Goal: Task Accomplishment & Management: Complete application form

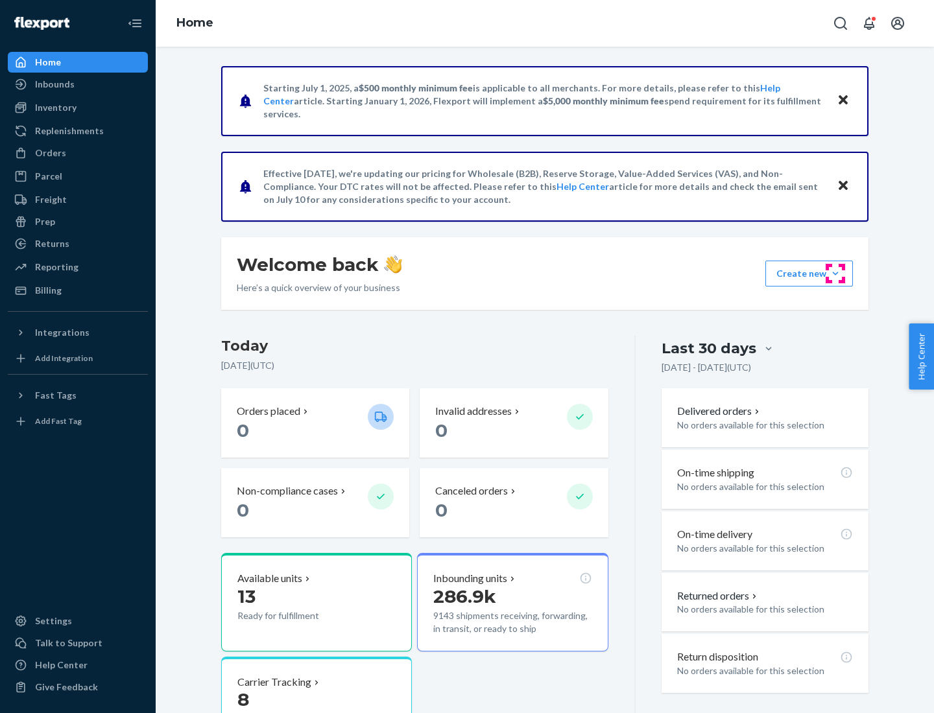
click at [835, 274] on button "Create new Create new inbound Create new order Create new product" at bounding box center [809, 274] width 88 height 26
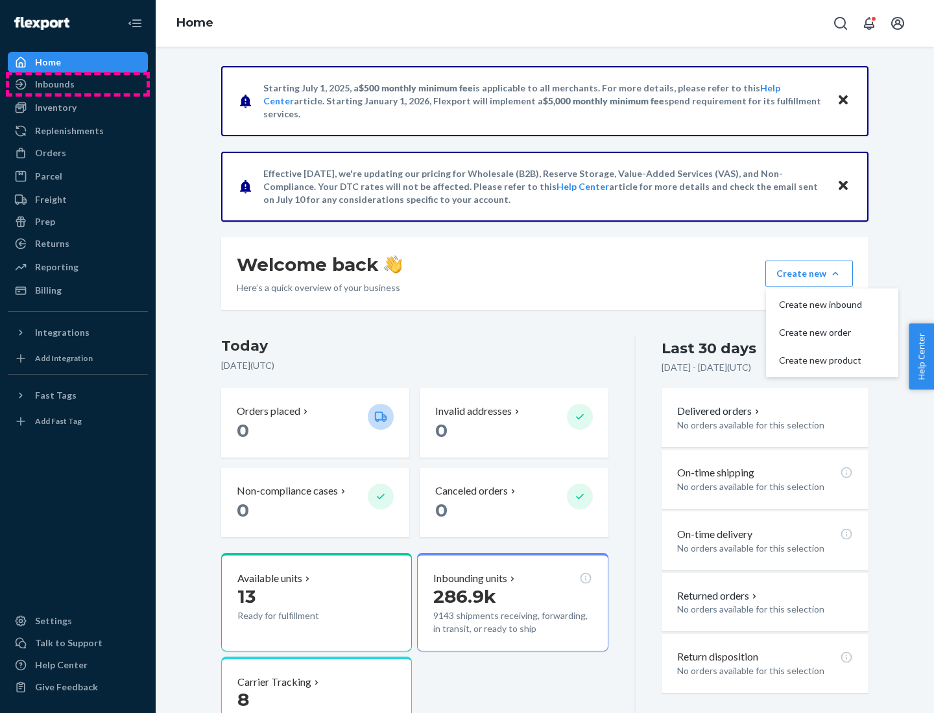
click at [78, 84] on div "Inbounds" at bounding box center [77, 84] width 137 height 18
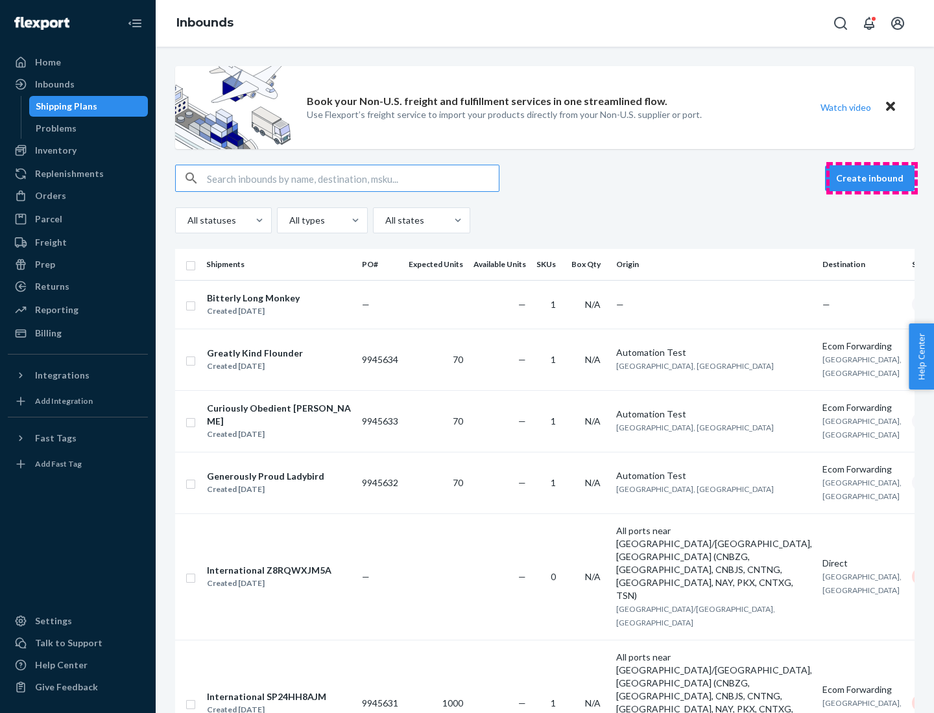
click at [872, 178] on button "Create inbound" at bounding box center [869, 178] width 89 height 26
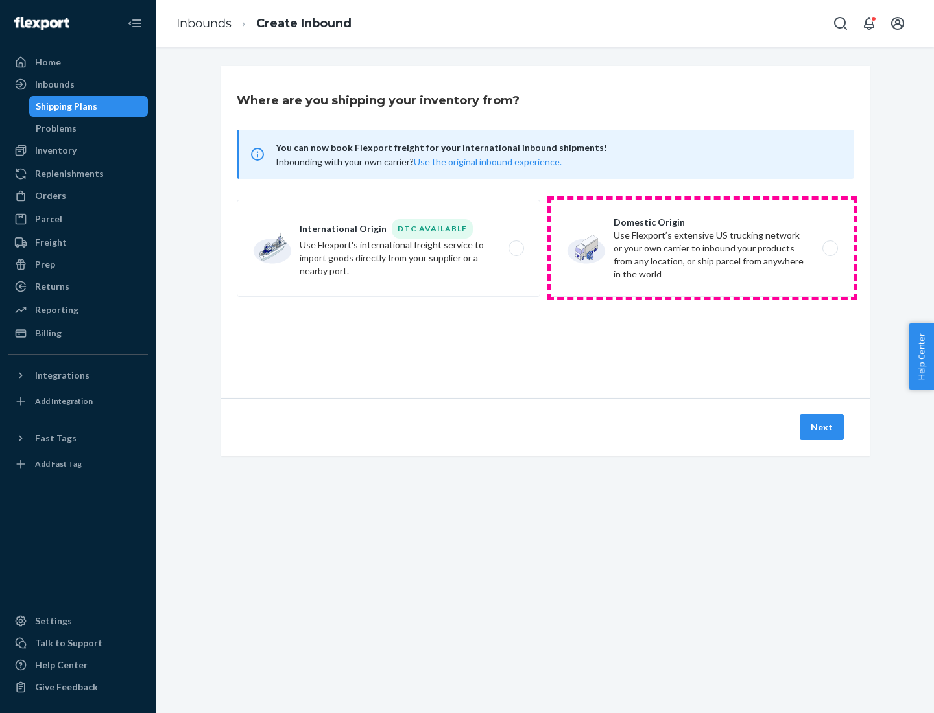
click at [702, 248] on label "Domestic Origin Use Flexport’s extensive US trucking network or your own carrie…" at bounding box center [703, 248] width 304 height 97
click at [829, 248] on input "Domestic Origin Use Flexport’s extensive US trucking network or your own carrie…" at bounding box center [833, 248] width 8 height 8
radio input "true"
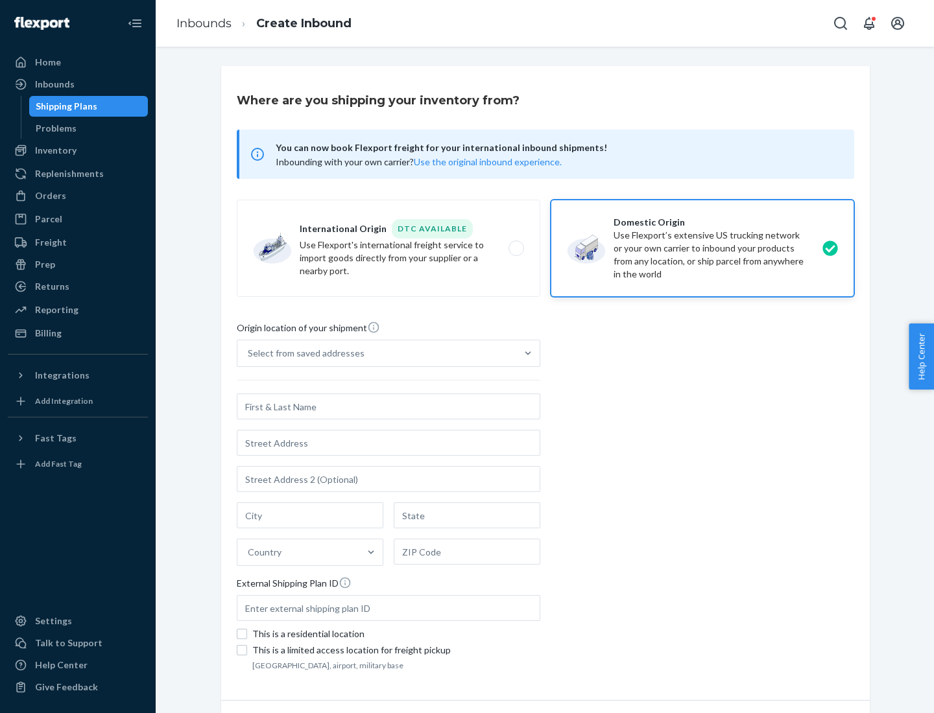
click at [377, 353] on div "Select from saved addresses" at bounding box center [376, 353] width 279 height 26
click at [249, 353] on input "Select from saved addresses" at bounding box center [248, 353] width 1 height 13
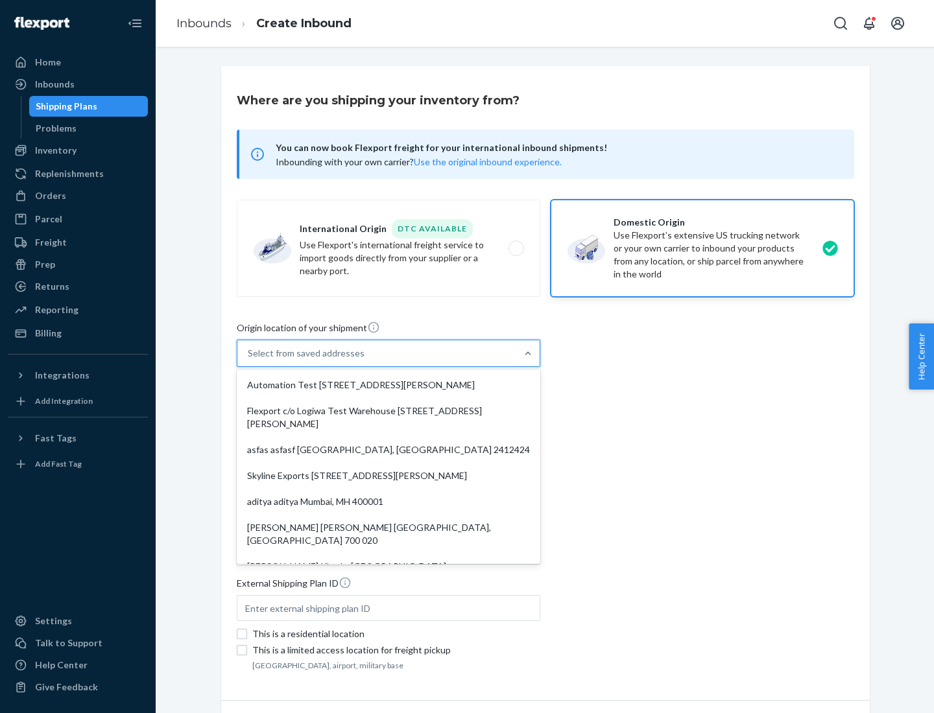
scroll to position [5, 0]
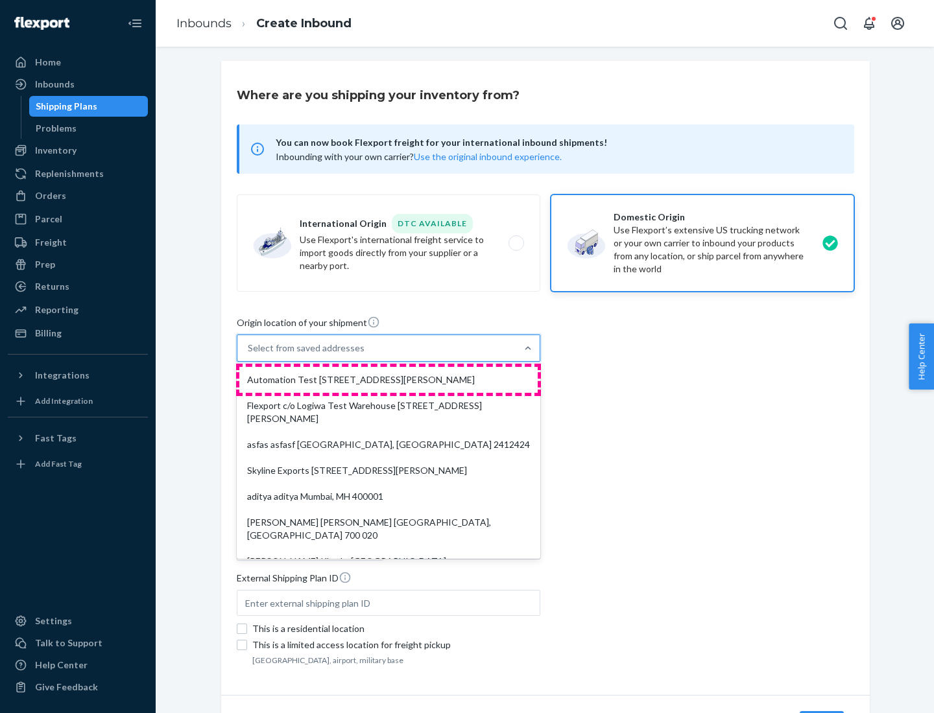
click at [388, 380] on div "Automation Test [STREET_ADDRESS][PERSON_NAME]" at bounding box center [388, 380] width 298 height 26
click at [249, 355] on input "option Automation Test [STREET_ADDRESS][PERSON_NAME]. 9 results available. Use …" at bounding box center [248, 348] width 1 height 13
type input "Automation Test"
type input "9th Floor"
type input "[GEOGRAPHIC_DATA]"
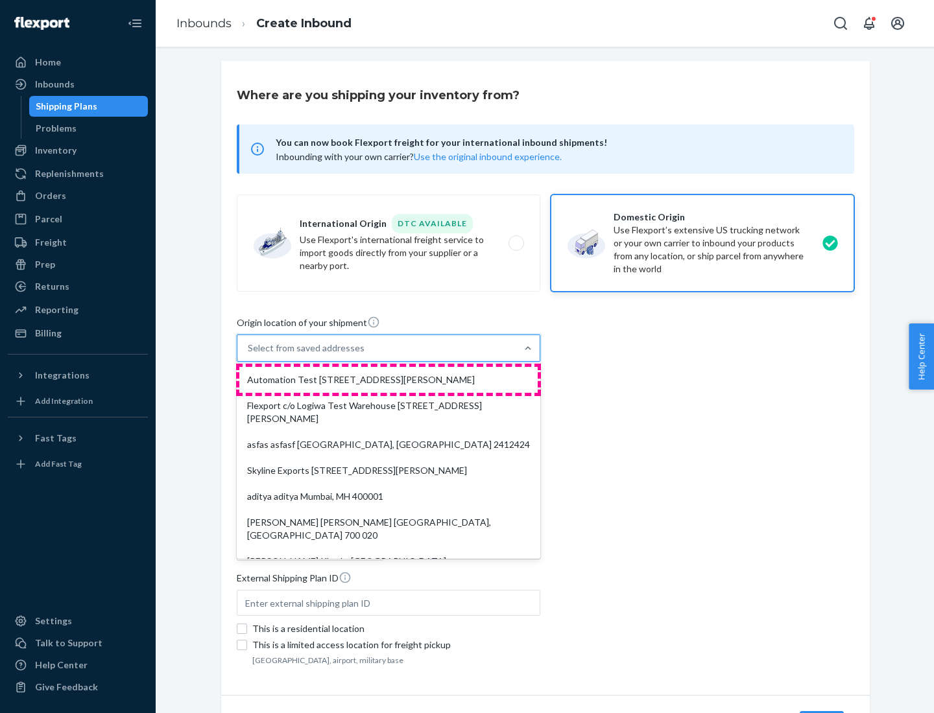
type input "CA"
type input "94104"
type input "[STREET_ADDRESS][PERSON_NAME]"
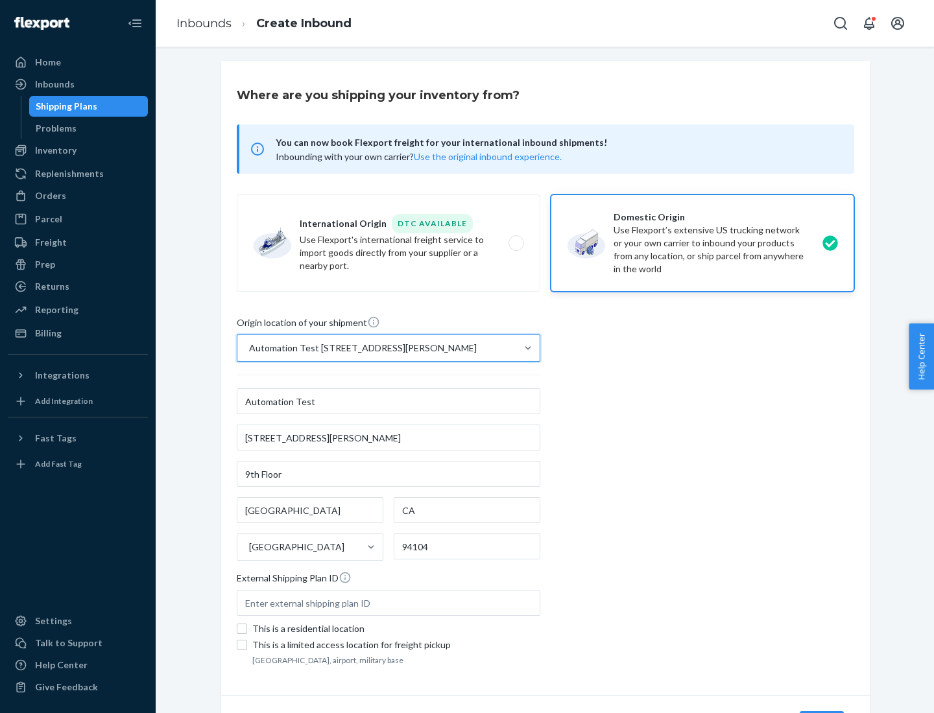
scroll to position [76, 0]
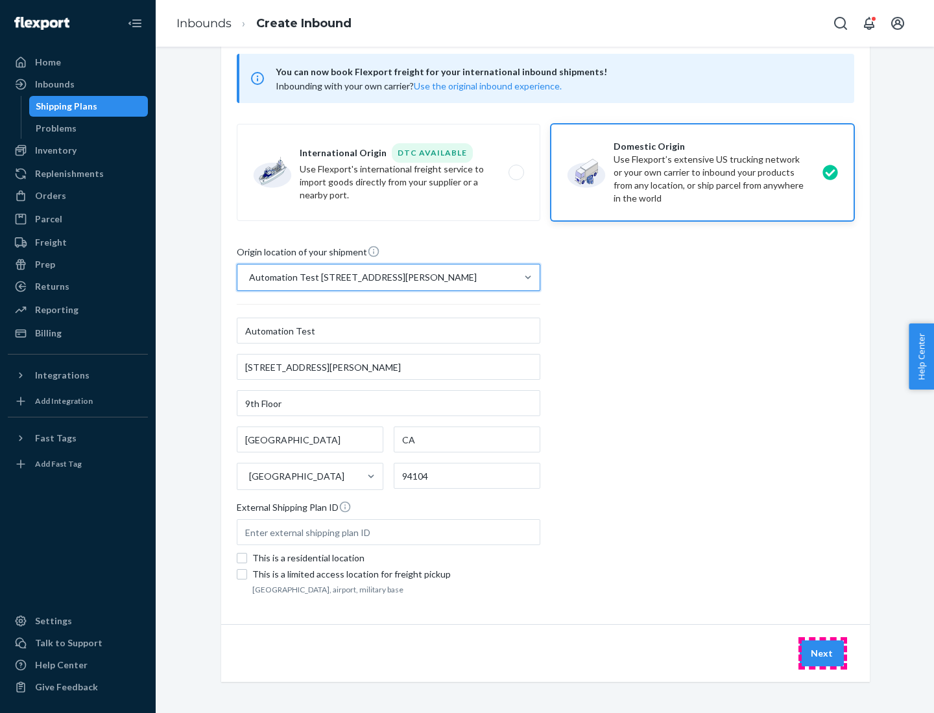
click at [822, 654] on button "Next" at bounding box center [822, 654] width 44 height 26
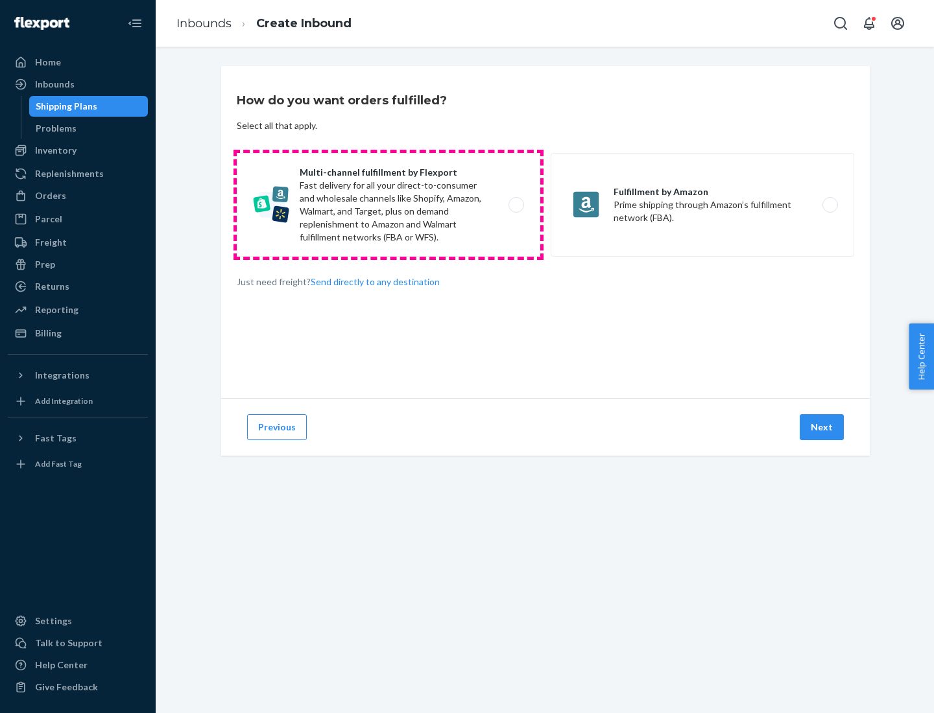
click at [388, 205] on label "Multi-channel fulfillment by Flexport Fast delivery for all your direct-to-cons…" at bounding box center [389, 205] width 304 height 104
click at [516, 205] on input "Multi-channel fulfillment by Flexport Fast delivery for all your direct-to-cons…" at bounding box center [520, 205] width 8 height 8
radio input "true"
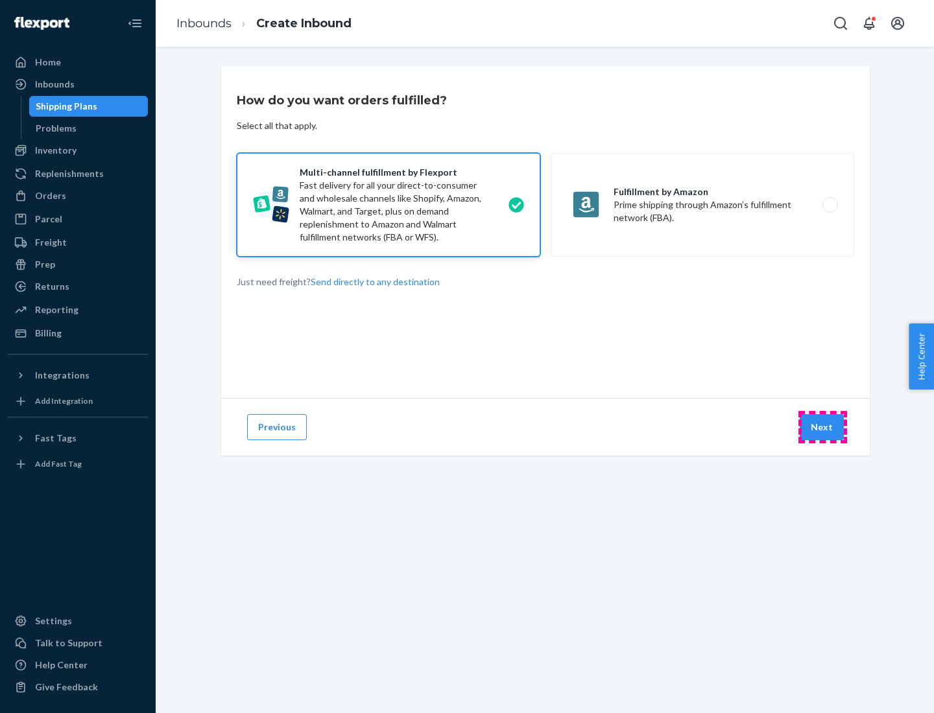
click at [822, 427] on button "Next" at bounding box center [822, 427] width 44 height 26
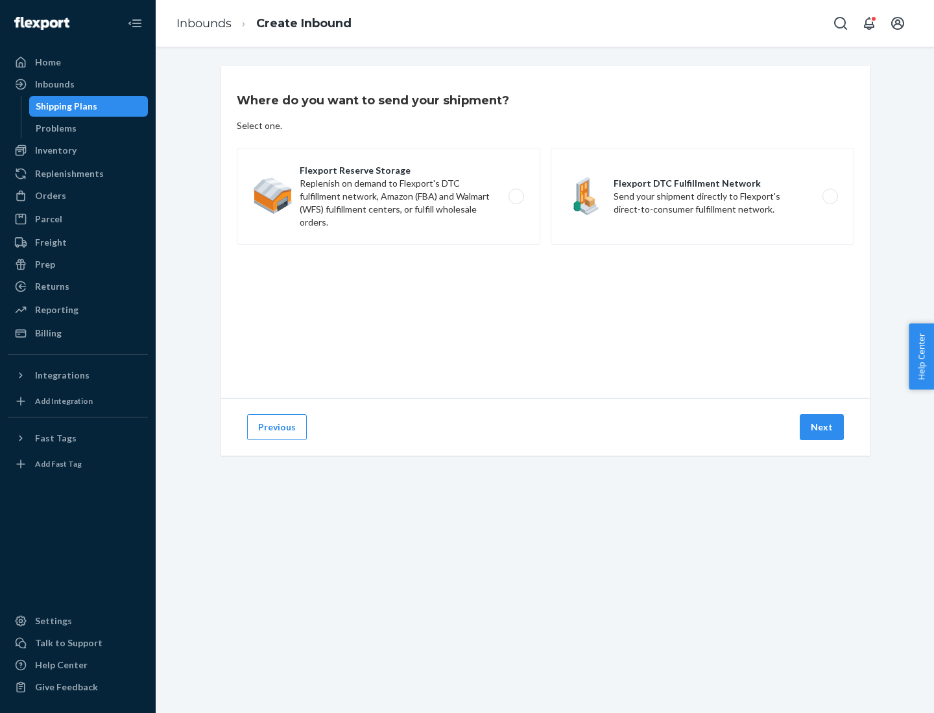
click at [702, 197] on label "Flexport DTC Fulfillment Network Send your shipment directly to Flexport's dire…" at bounding box center [703, 196] width 304 height 97
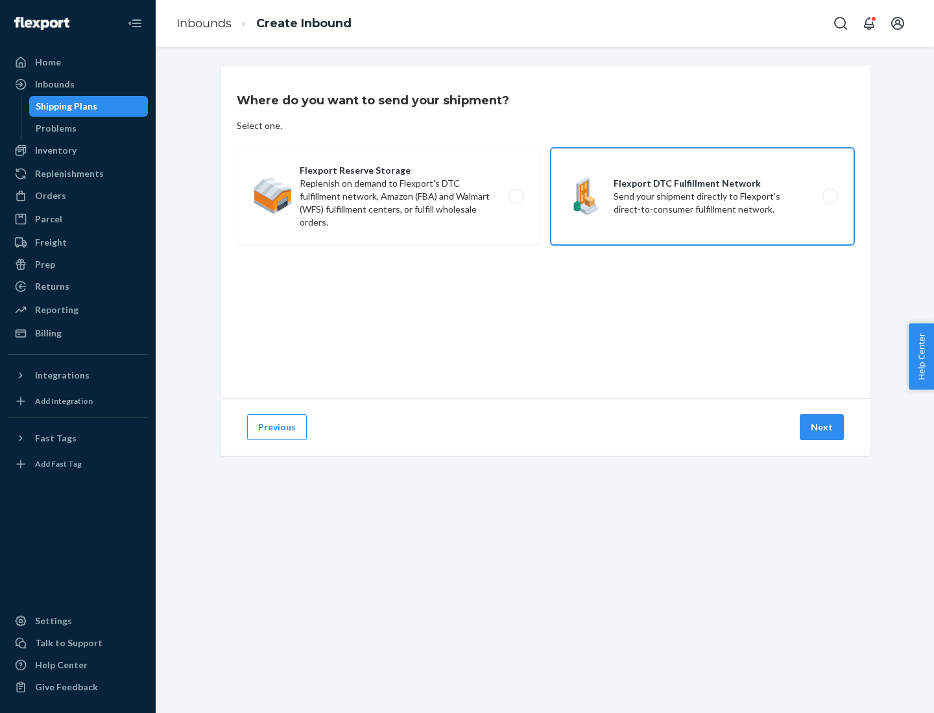
click at [829, 197] on input "Flexport DTC Fulfillment Network Send your shipment directly to Flexport's dire…" at bounding box center [833, 197] width 8 height 8
radio input "true"
click at [822, 427] on button "Next" at bounding box center [822, 427] width 44 height 26
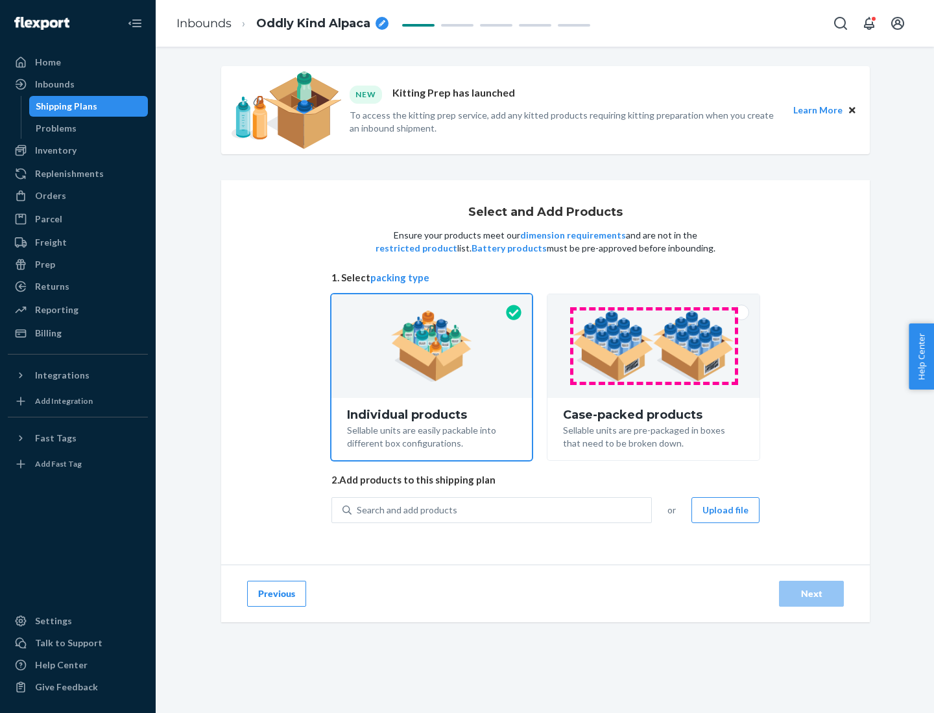
click at [654, 346] on img at bounding box center [653, 346] width 161 height 71
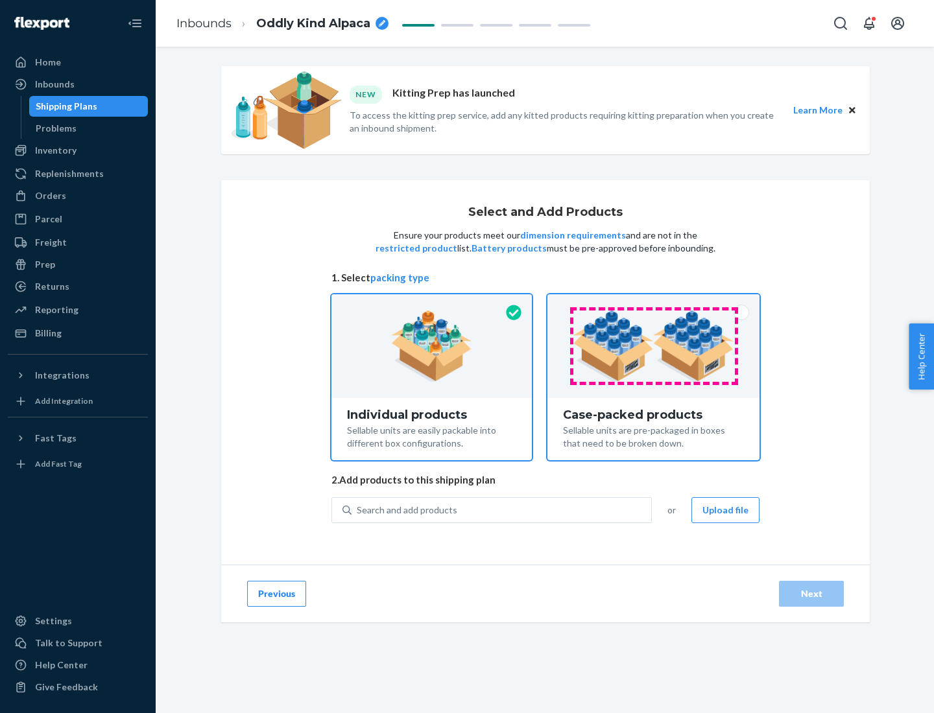
click at [654, 303] on input "Case-packed products Sellable units are pre-packaged in boxes that need to be b…" at bounding box center [653, 298] width 8 height 8
radio input "true"
radio input "false"
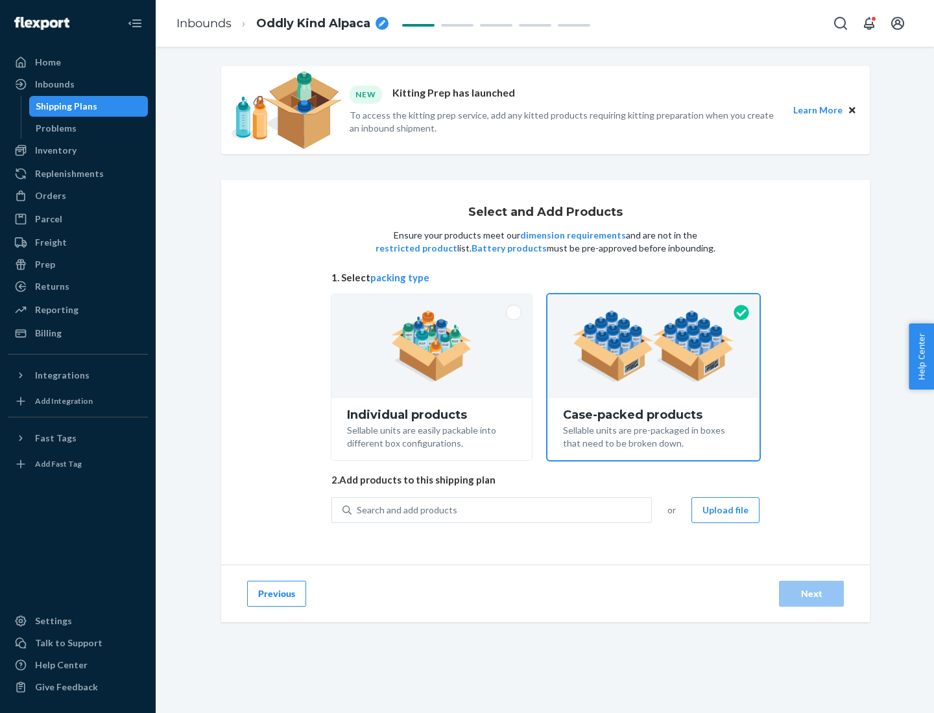
click at [502, 510] on div "Search and add products" at bounding box center [501, 510] width 300 height 23
click at [358, 510] on input "Search and add products" at bounding box center [357, 510] width 1 height 13
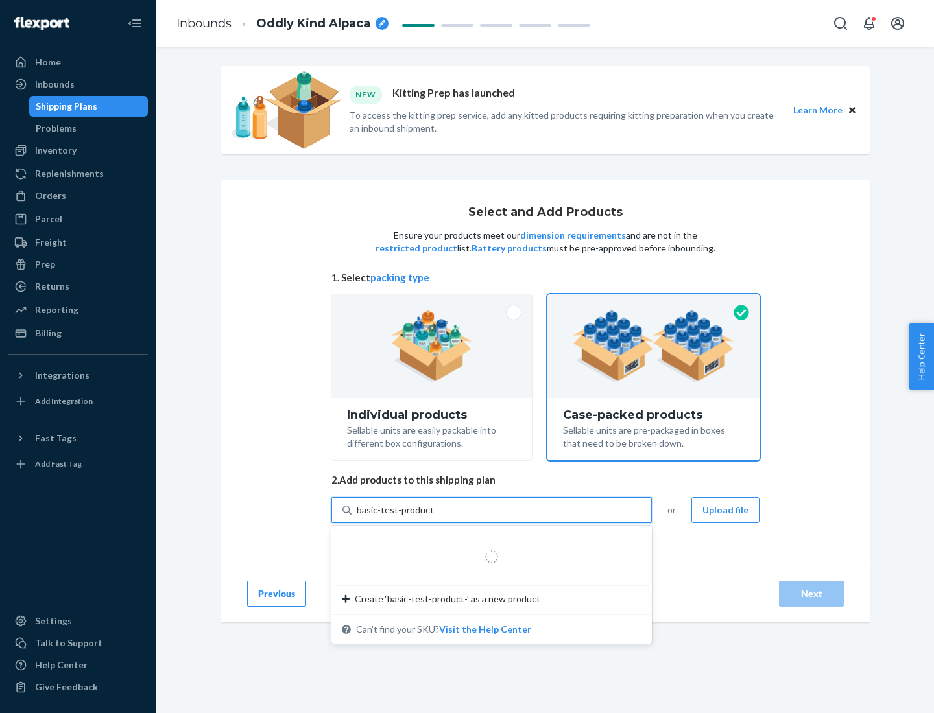
type input "basic-test-product-1"
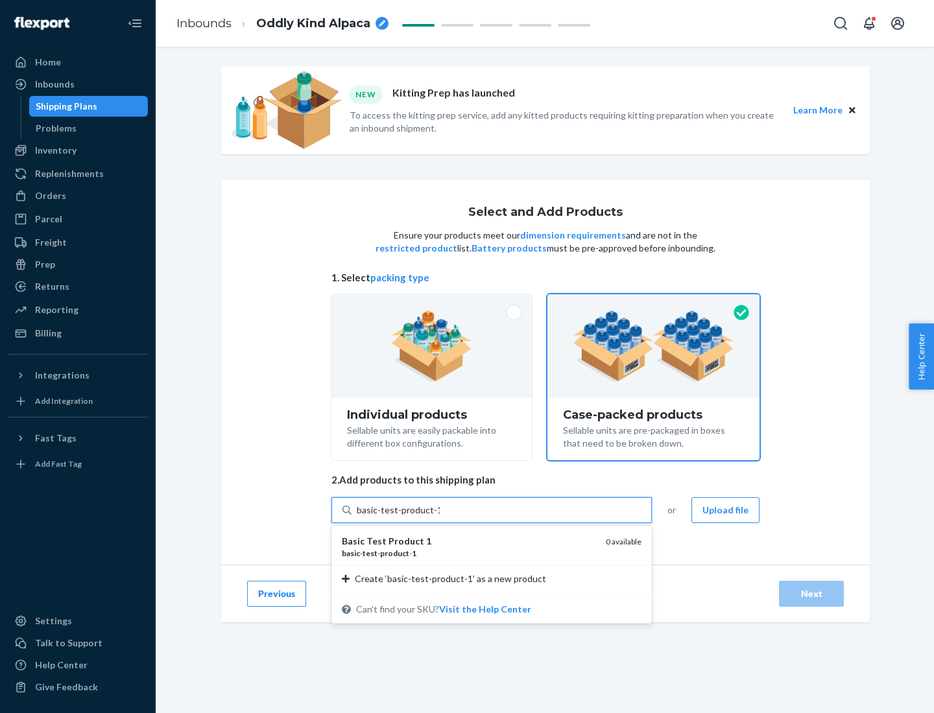
click at [469, 553] on div "basic - test - product - 1" at bounding box center [469, 553] width 254 height 11
click at [440, 517] on input "basic-test-product-1" at bounding box center [398, 510] width 83 height 13
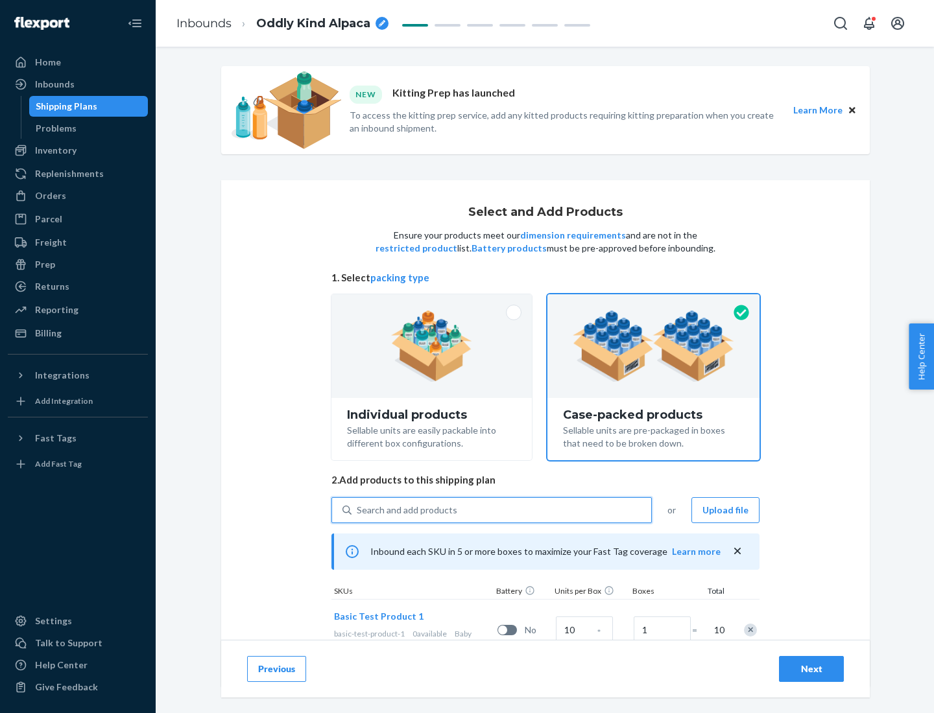
scroll to position [47, 0]
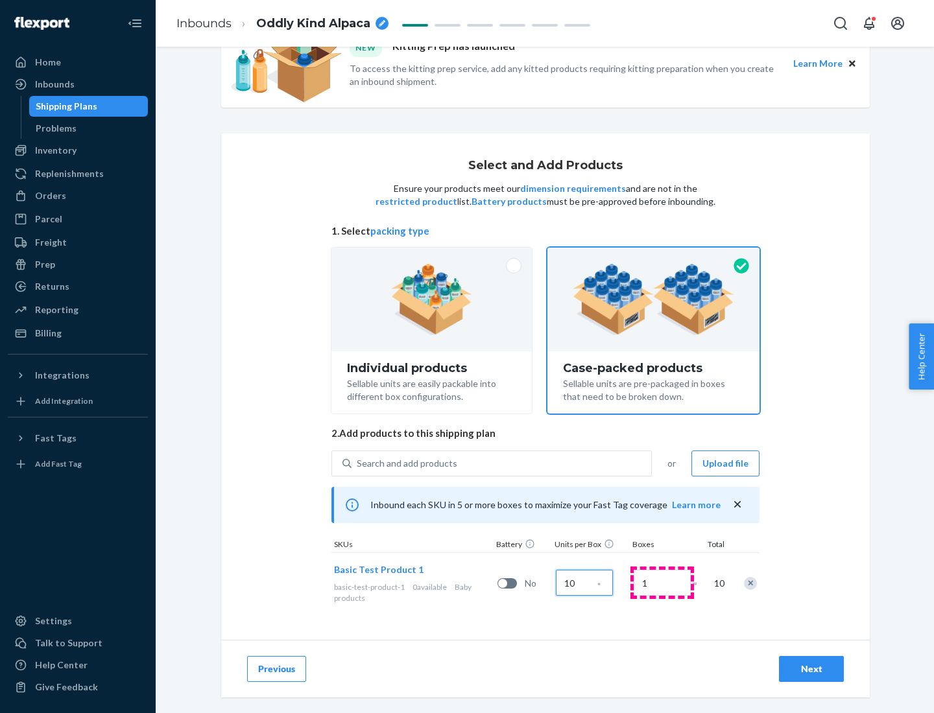
type input "10"
type input "7"
click at [811, 669] on div "Next" at bounding box center [811, 669] width 43 height 13
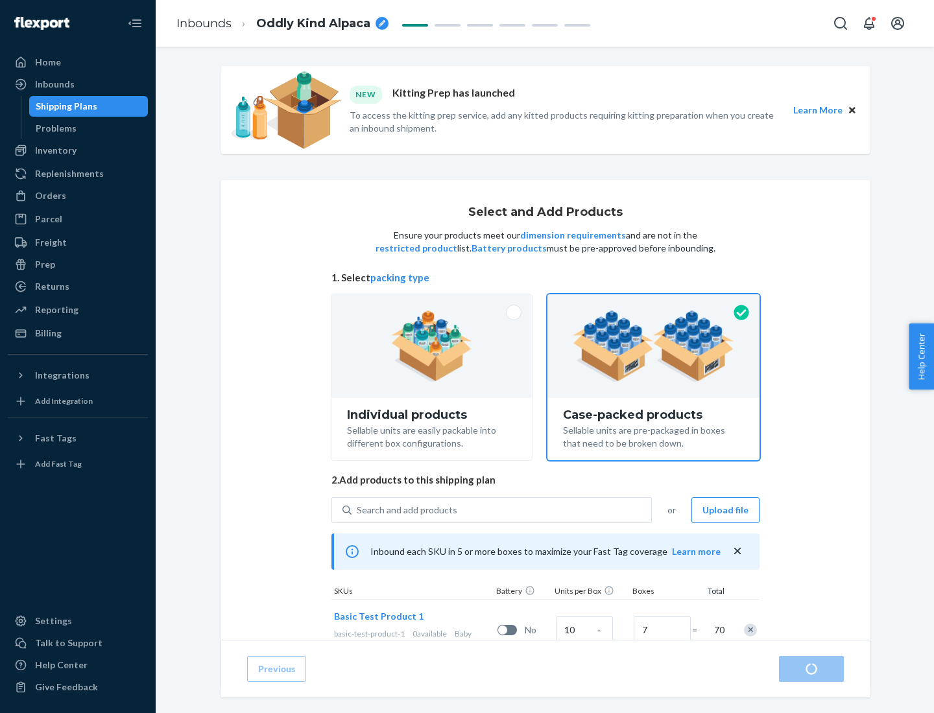
radio input "true"
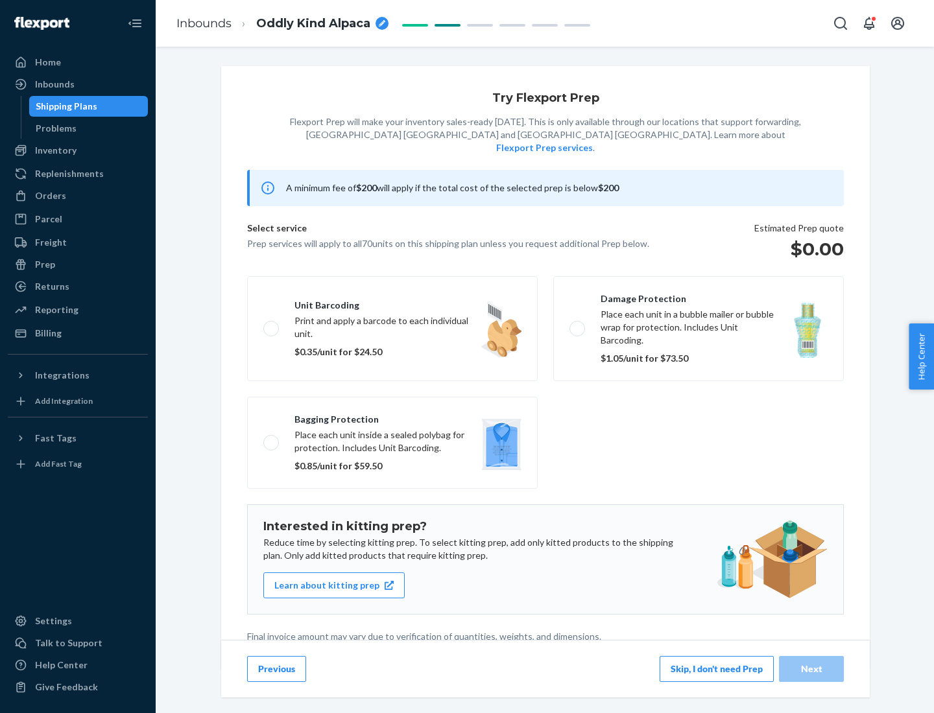
scroll to position [3, 0]
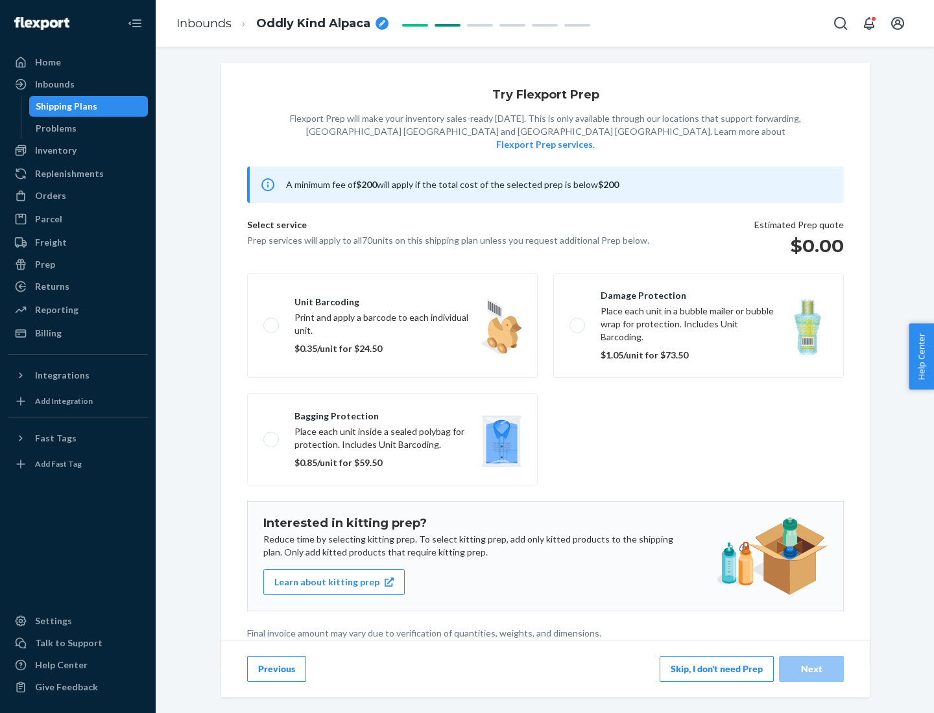
click at [717, 669] on button "Skip, I don't need Prep" at bounding box center [717, 669] width 114 height 26
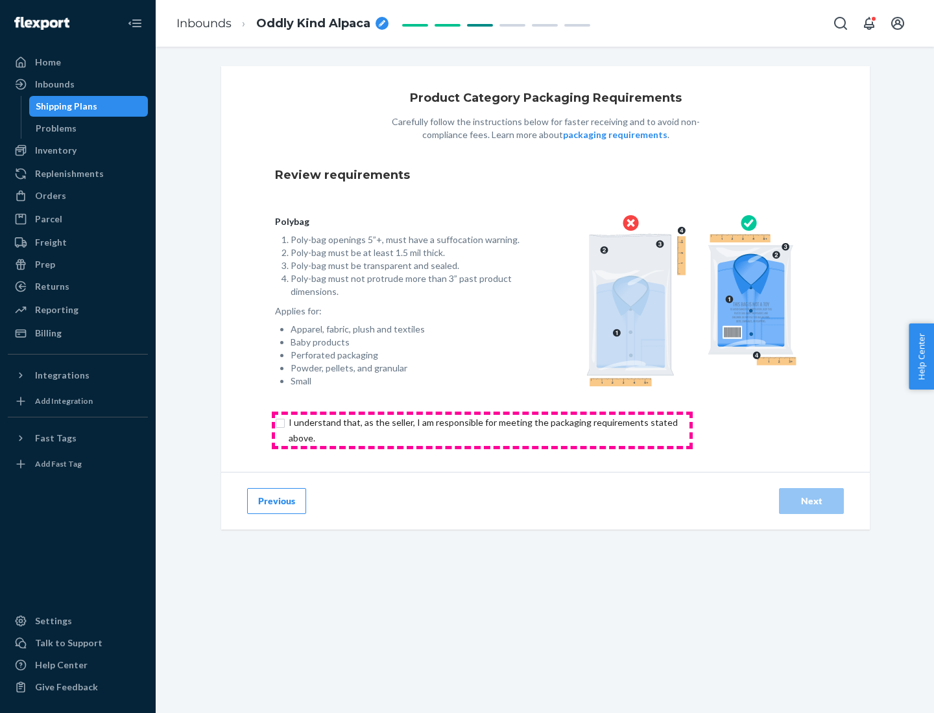
click at [482, 430] on input "checkbox" at bounding box center [490, 430] width 431 height 31
checkbox input "true"
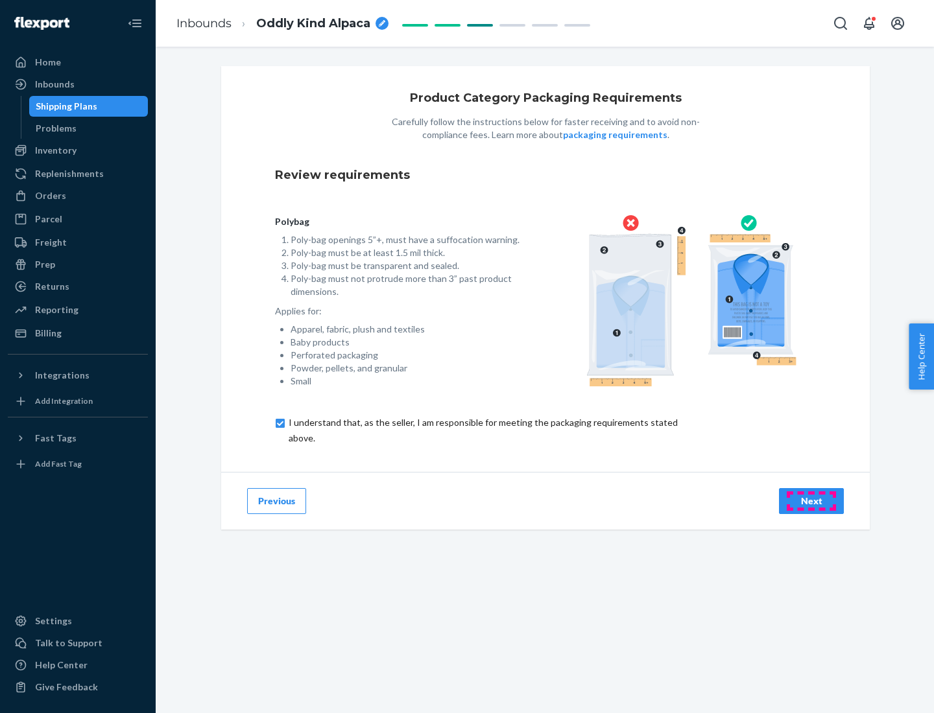
click at [811, 501] on div "Next" at bounding box center [811, 501] width 43 height 13
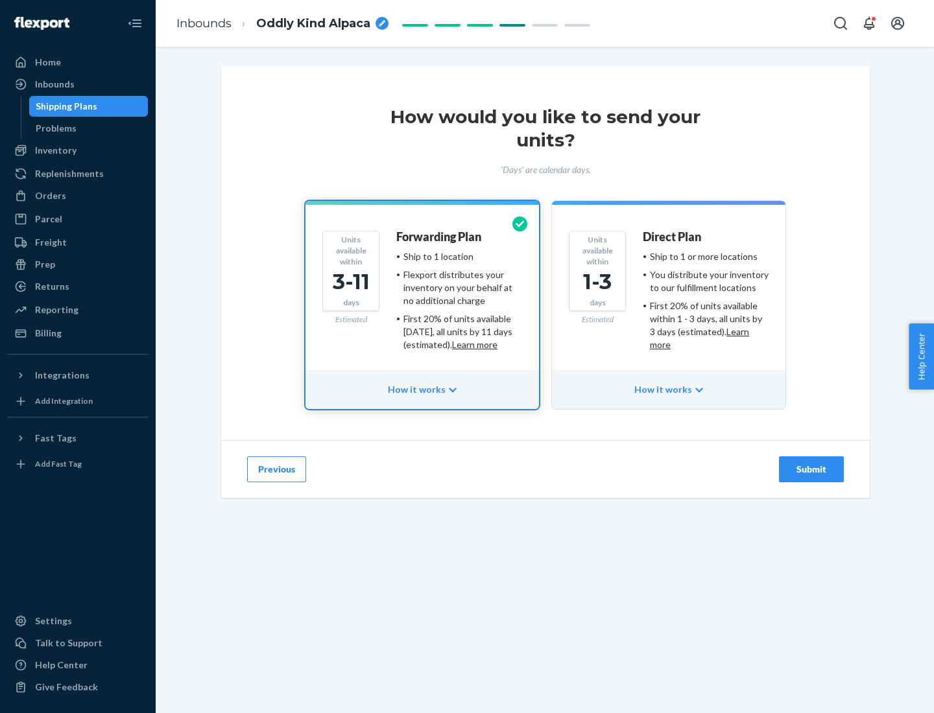
click at [669, 296] on ul "Ship to 1 or more locations You distribute your inventory to our fulfillment lo…" at bounding box center [706, 300] width 126 height 101
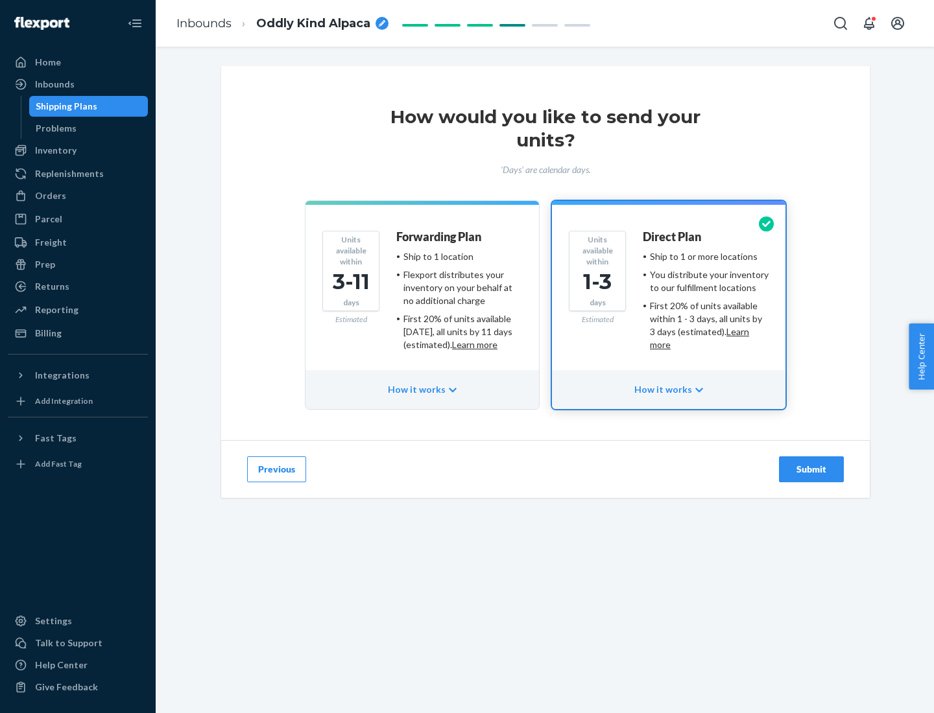
click at [811, 470] on div "Submit" at bounding box center [811, 469] width 43 height 13
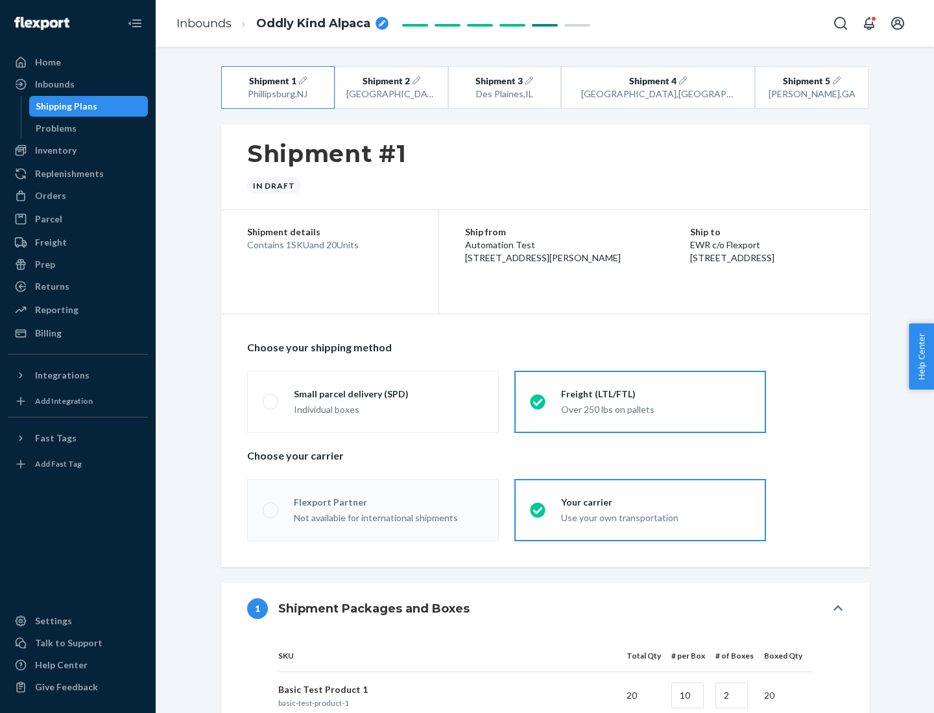
radio input "true"
radio input "false"
radio input "true"
radio input "false"
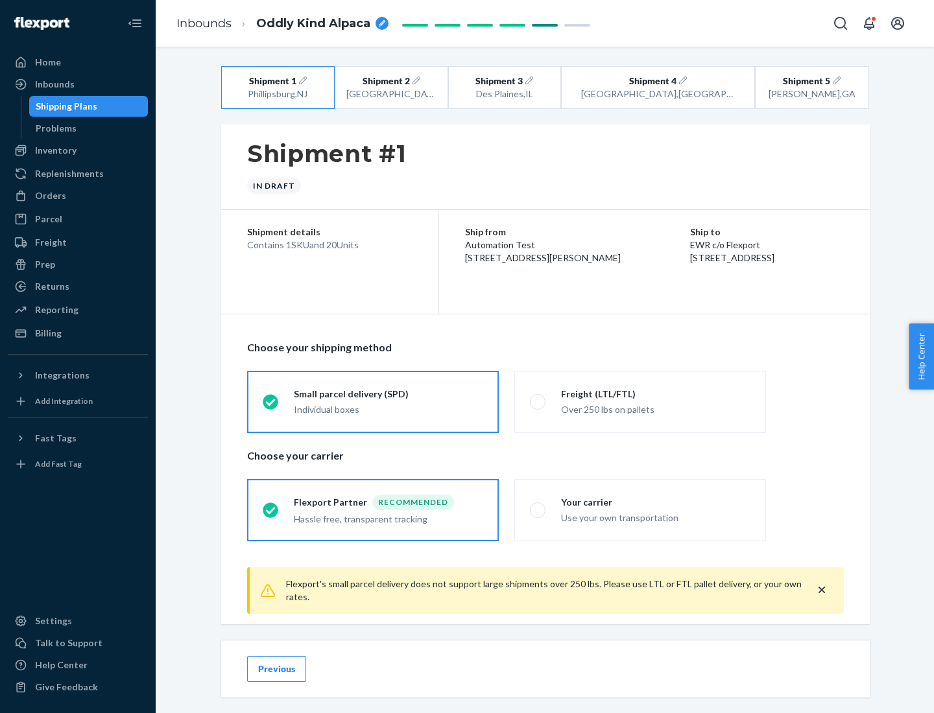
scroll to position [14, 0]
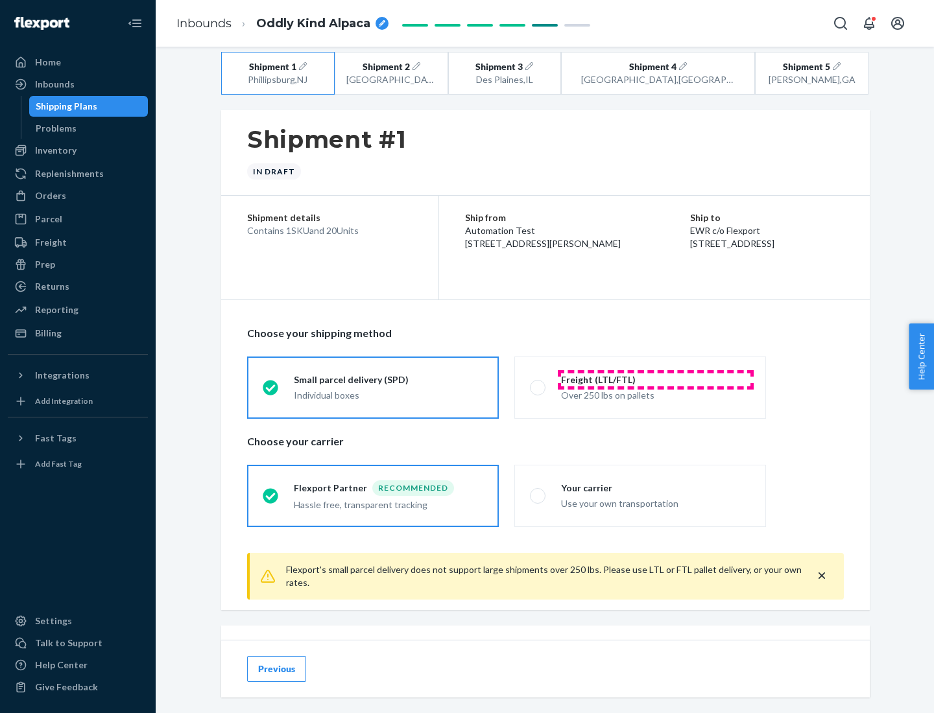
click at [656, 379] on div "Freight (LTL/FTL)" at bounding box center [655, 380] width 189 height 13
click at [538, 383] on input "Freight (LTL/FTL) Over 250 lbs on pallets" at bounding box center [534, 387] width 8 height 8
radio input "true"
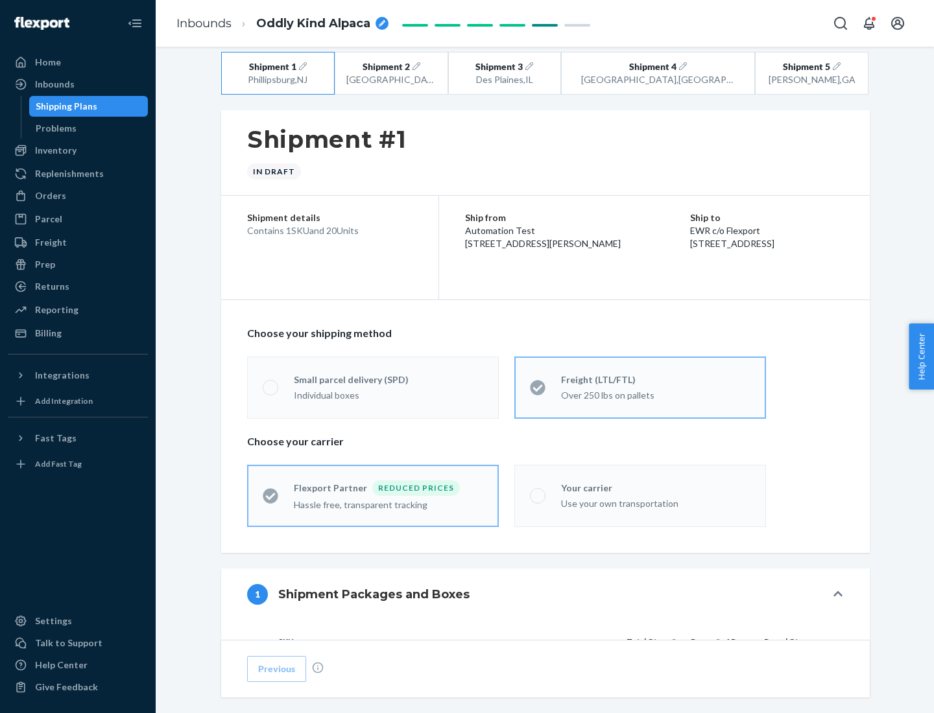
radio input "false"
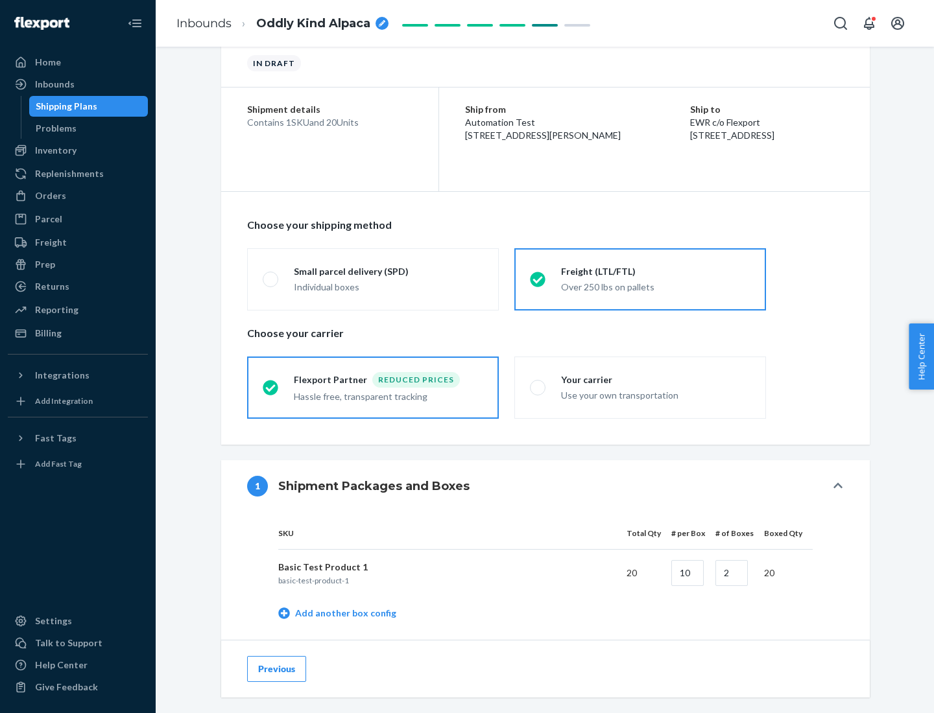
click at [656, 379] on div "Your carrier" at bounding box center [655, 380] width 189 height 13
click at [538, 383] on input "Your carrier Use your own transportation" at bounding box center [534, 387] width 8 height 8
radio input "true"
radio input "false"
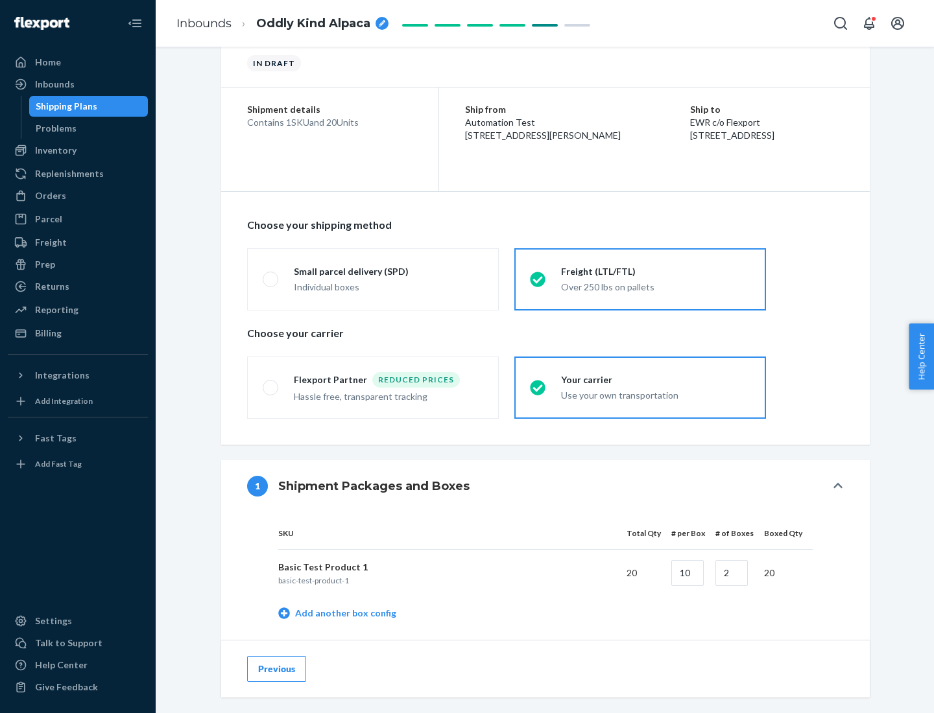
scroll to position [410, 0]
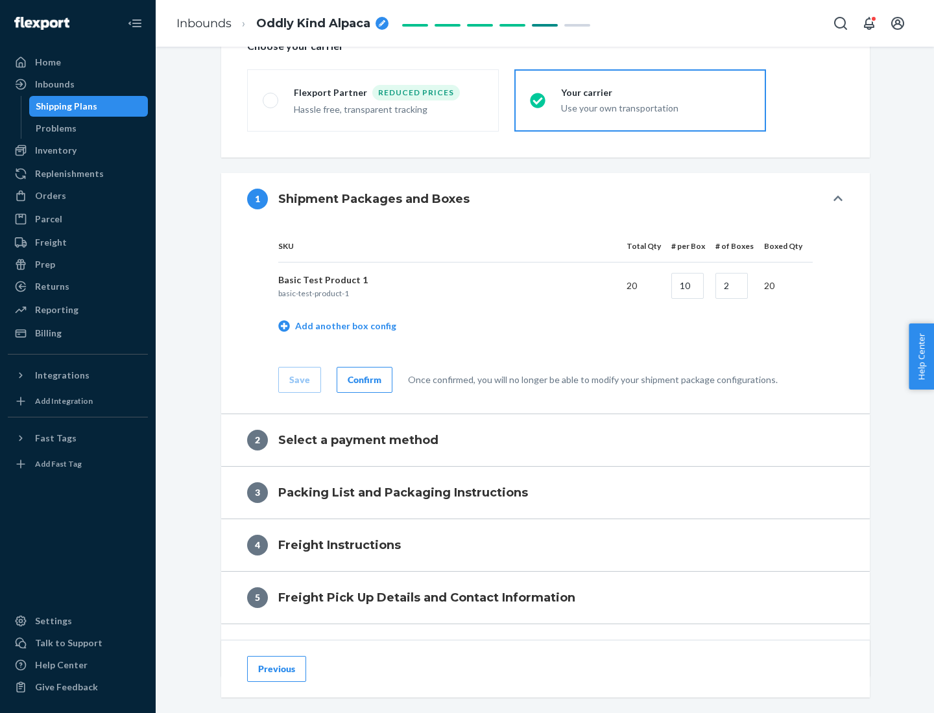
click at [363, 379] on div "Confirm" at bounding box center [365, 380] width 34 height 13
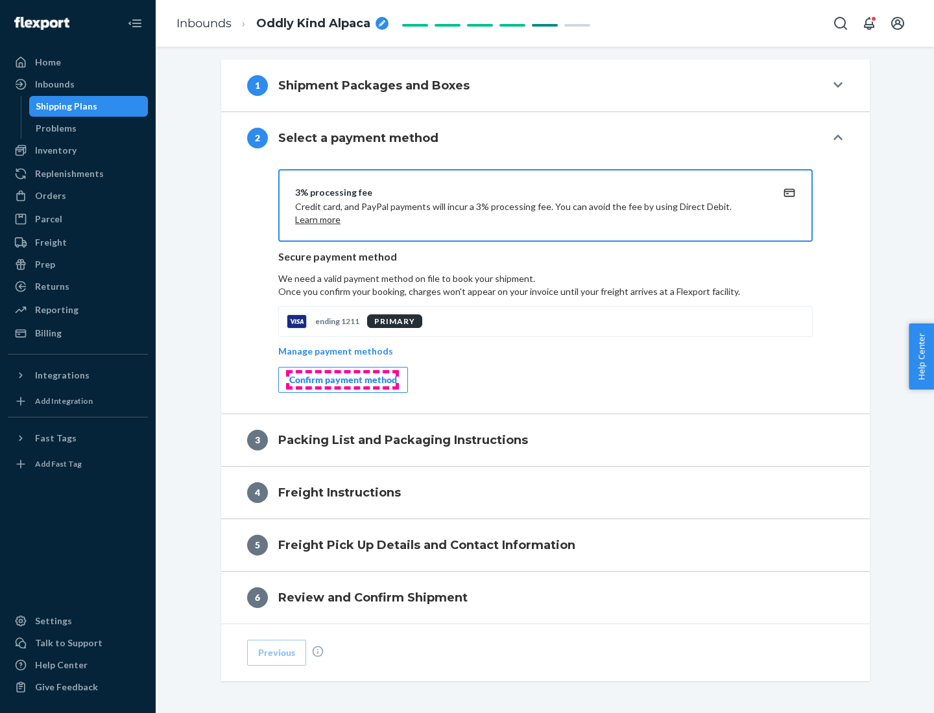
click at [342, 380] on div "Confirm payment method" at bounding box center [343, 380] width 108 height 13
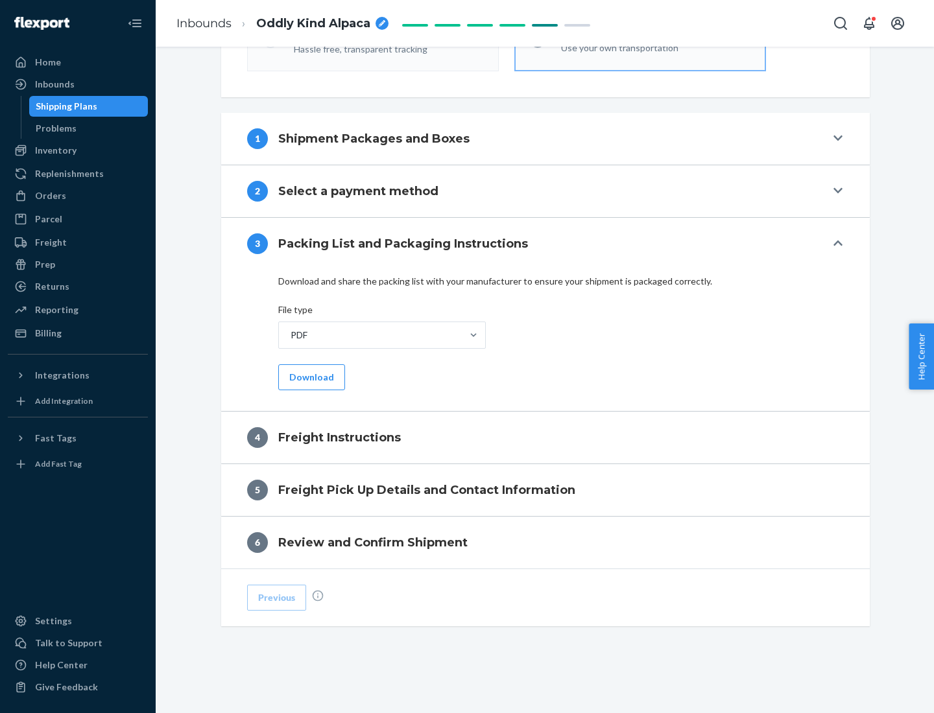
scroll to position [468, 0]
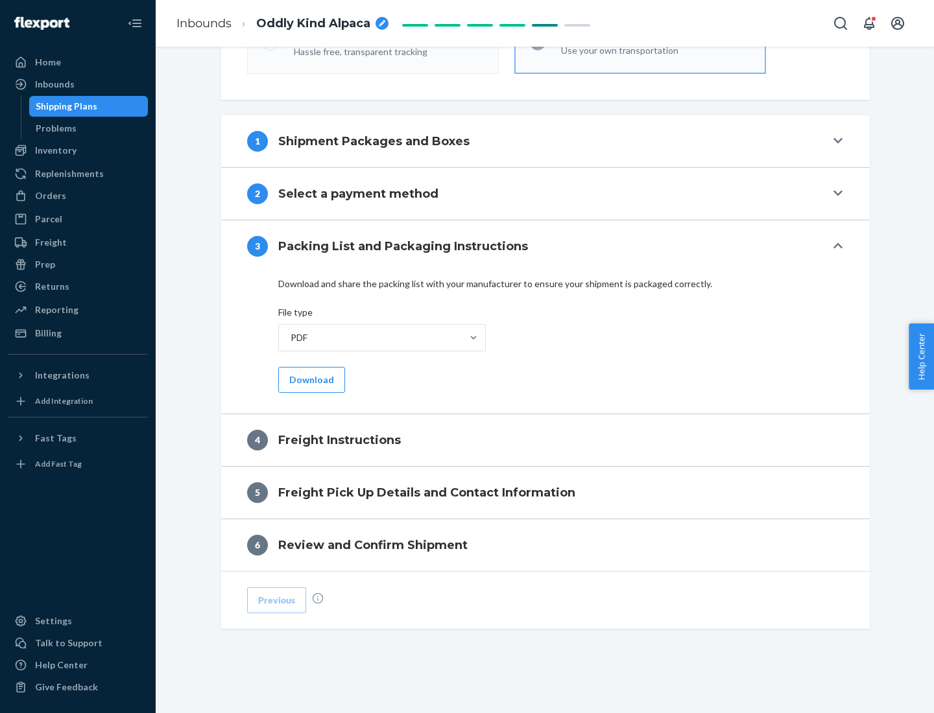
click at [310, 379] on button "Download" at bounding box center [311, 380] width 67 height 26
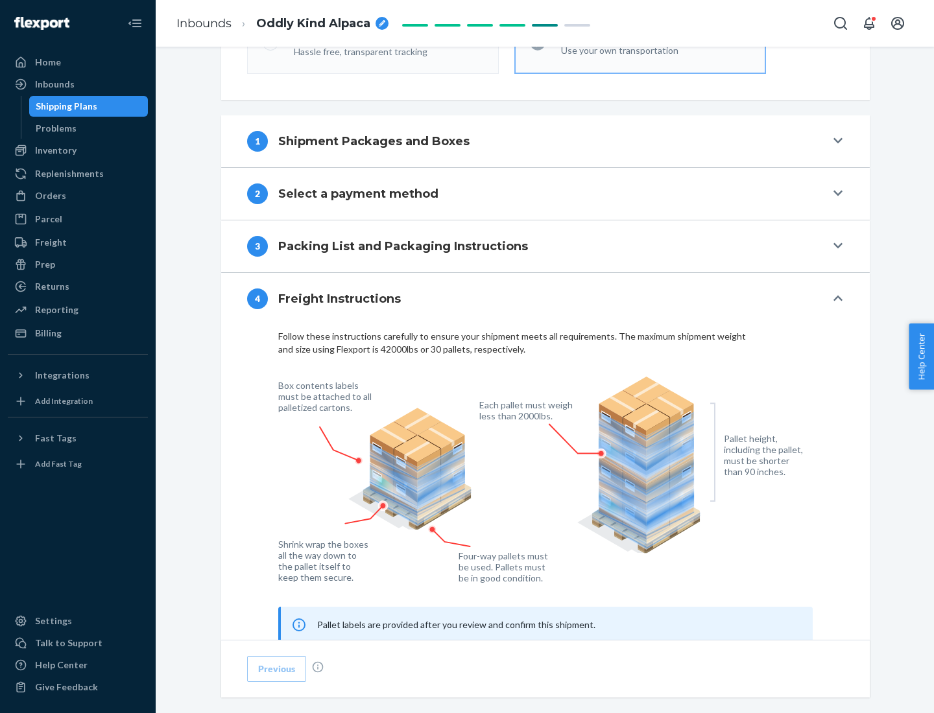
scroll to position [784, 0]
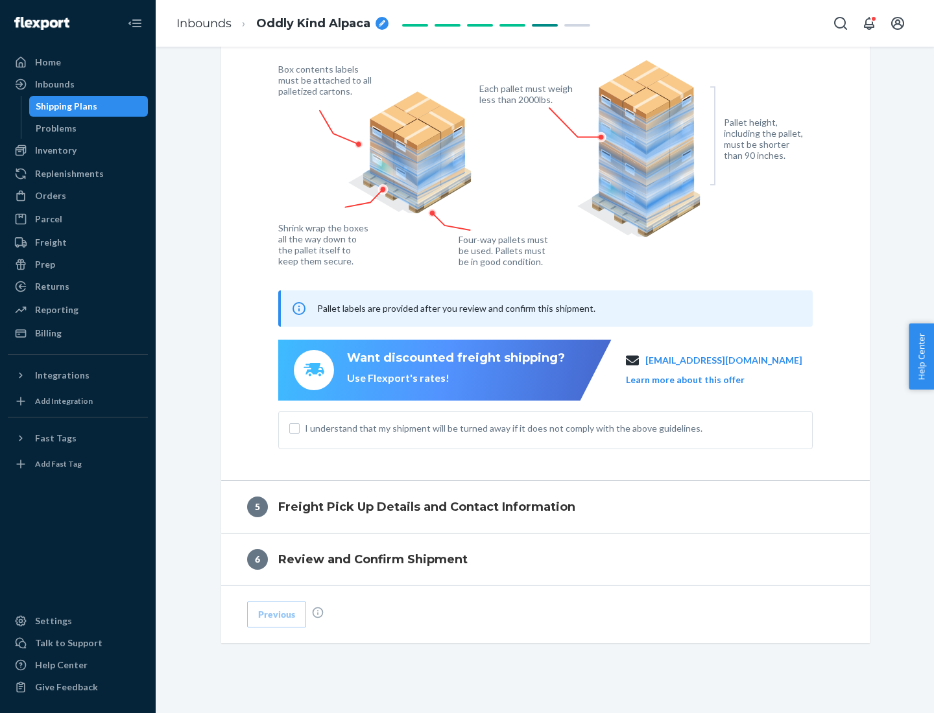
click at [701, 379] on button "Learn more about this offer" at bounding box center [685, 380] width 119 height 13
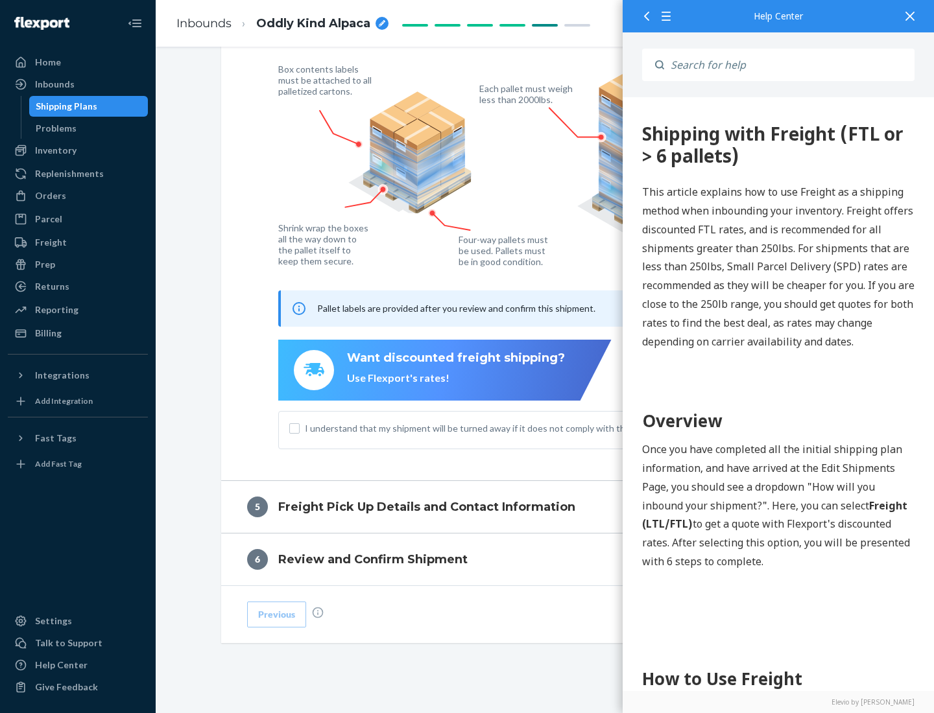
scroll to position [0, 0]
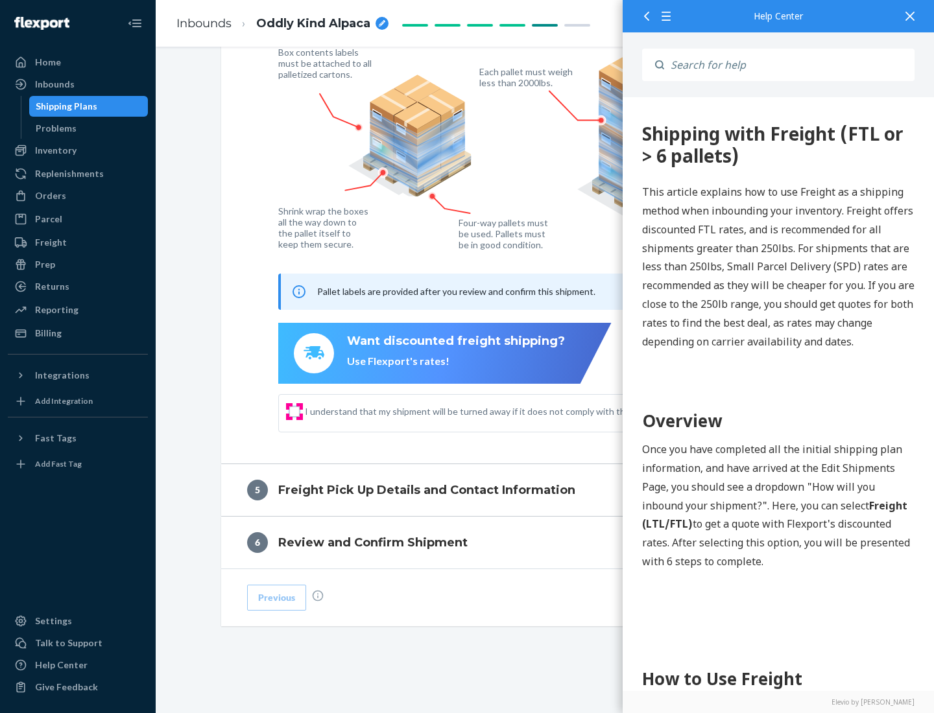
click at [294, 411] on input "I understand that my shipment will be turned away if it does not comply with th…" at bounding box center [294, 412] width 10 height 10
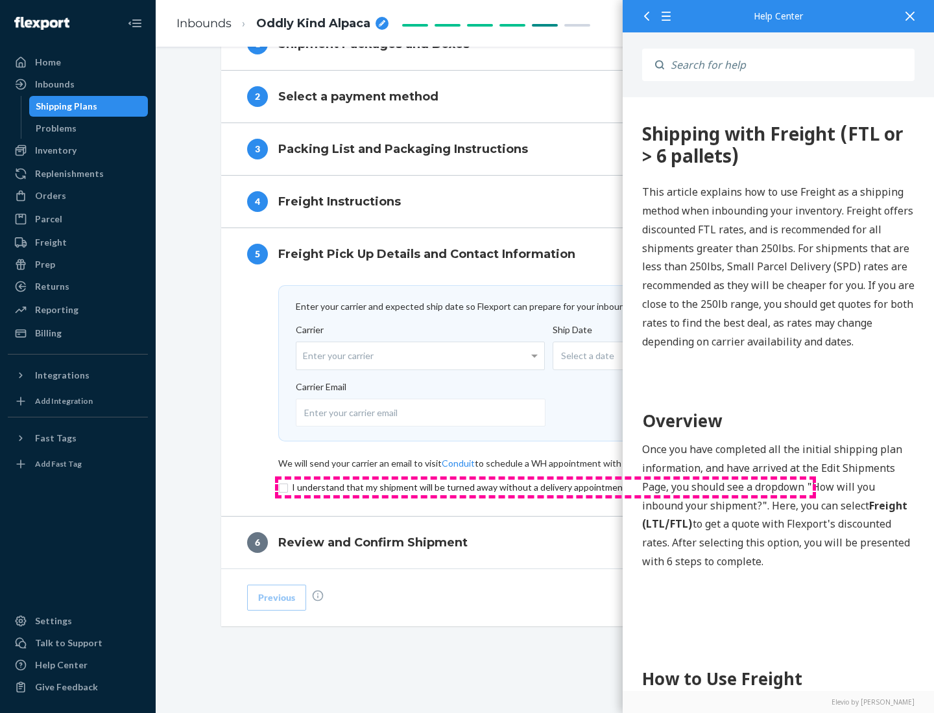
click at [545, 487] on input "checkbox" at bounding box center [545, 488] width 534 height 16
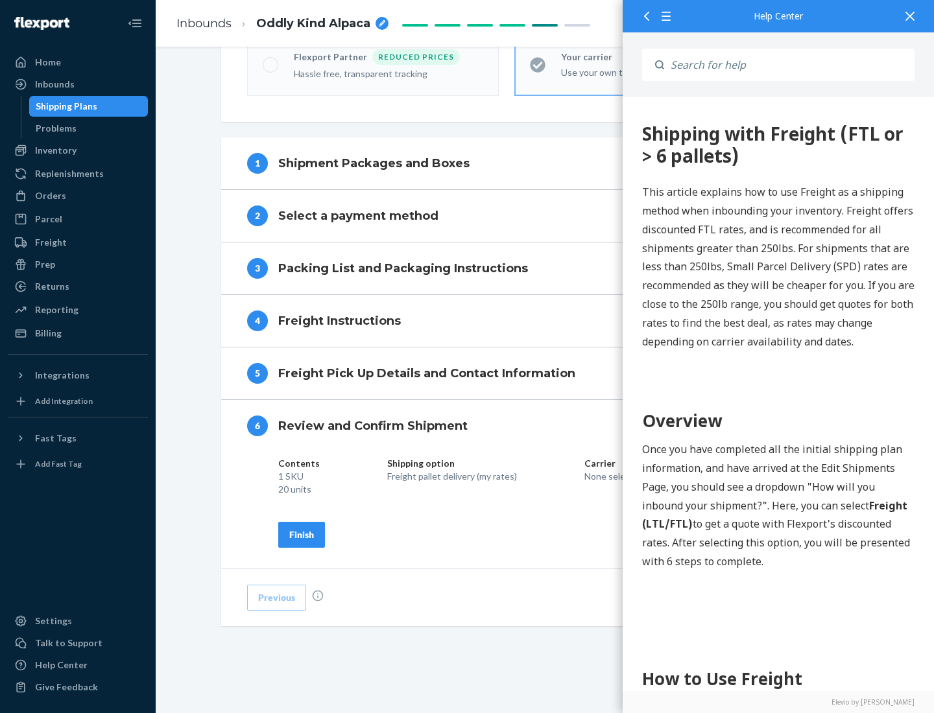
click at [302, 534] on div "Finish" at bounding box center [301, 535] width 25 height 13
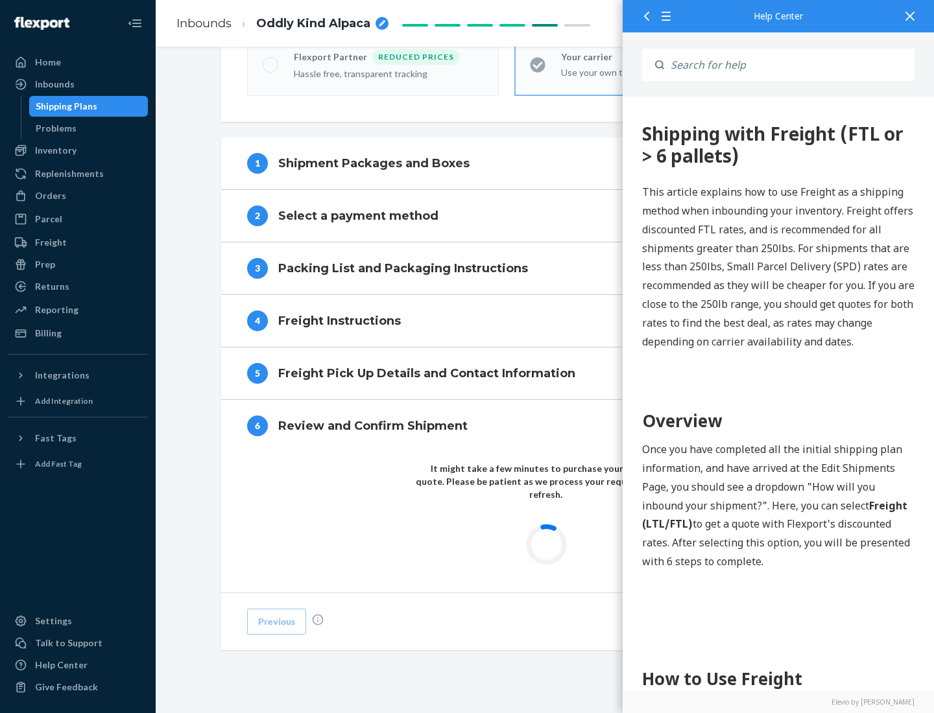
scroll to position [381, 0]
